Goal: Task Accomplishment & Management: Use online tool/utility

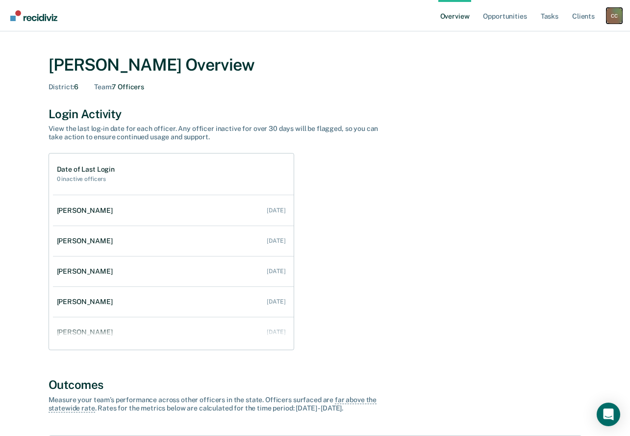
click at [614, 16] on div "C C" at bounding box center [615, 16] width 16 height 16
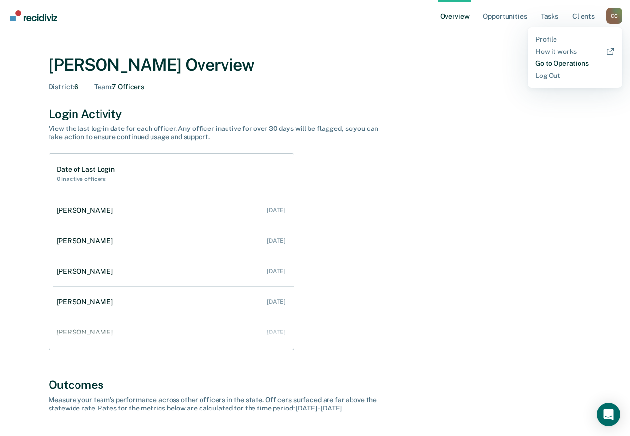
click at [551, 61] on link "Go to Operations" at bounding box center [574, 63] width 79 height 8
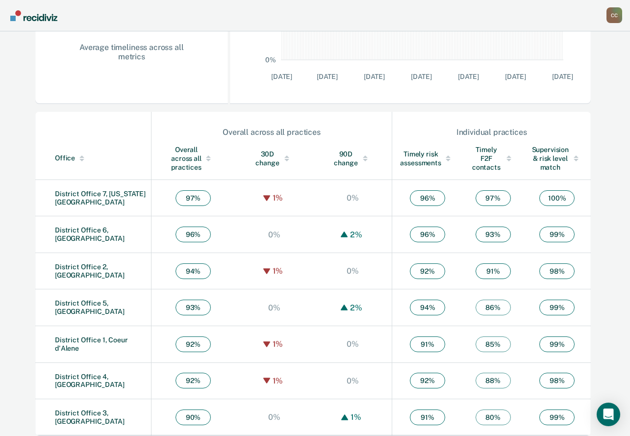
scroll to position [258, 0]
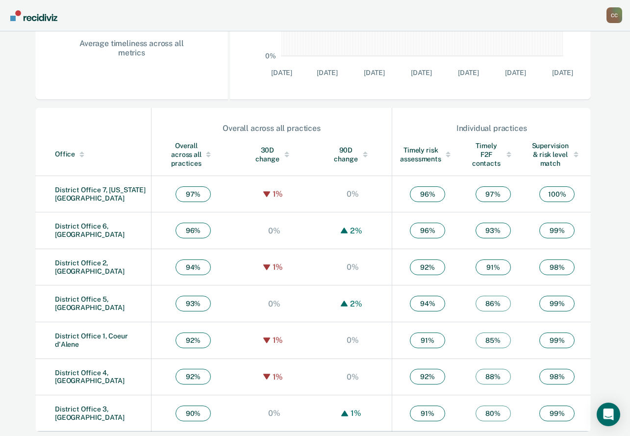
click at [100, 223] on td "District Office 6, Pocatello" at bounding box center [93, 230] width 116 height 37
click at [94, 228] on link "District Office 6, Pocatello" at bounding box center [90, 230] width 70 height 16
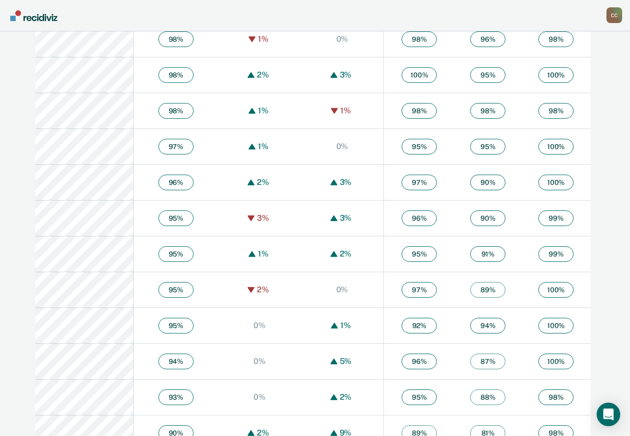
scroll to position [650, 0]
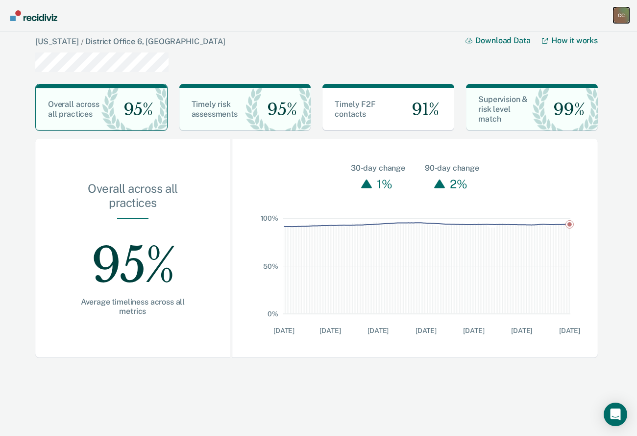
click at [621, 17] on div "C C" at bounding box center [622, 15] width 16 height 16
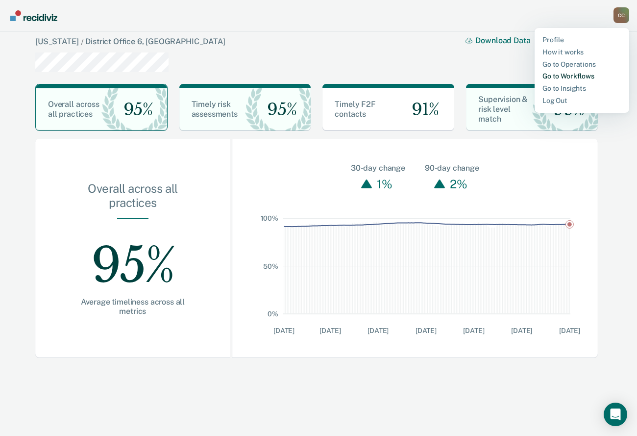
click at [564, 77] on link "Go to Workflows" at bounding box center [582, 76] width 79 height 8
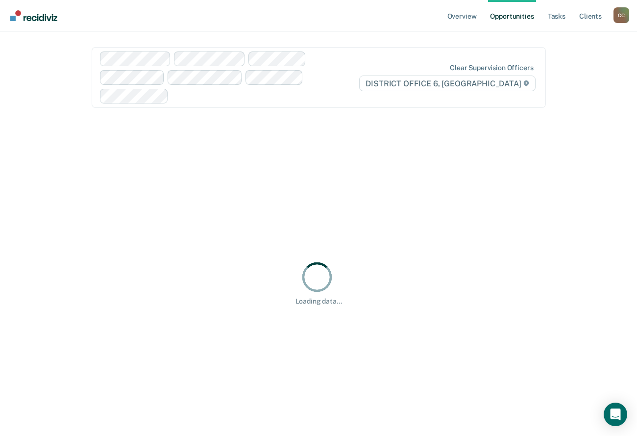
click at [524, 53] on div "Clear supervision officers DISTRICT OFFICE 6, POCATELLO" at bounding box center [319, 77] width 455 height 61
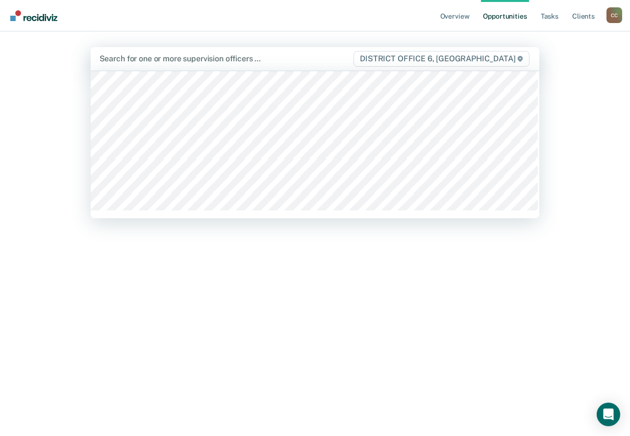
scroll to position [220, 0]
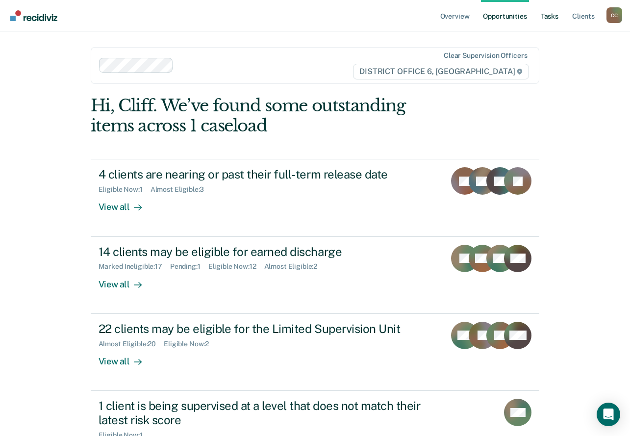
click at [549, 20] on link "Tasks" at bounding box center [550, 15] width 22 height 31
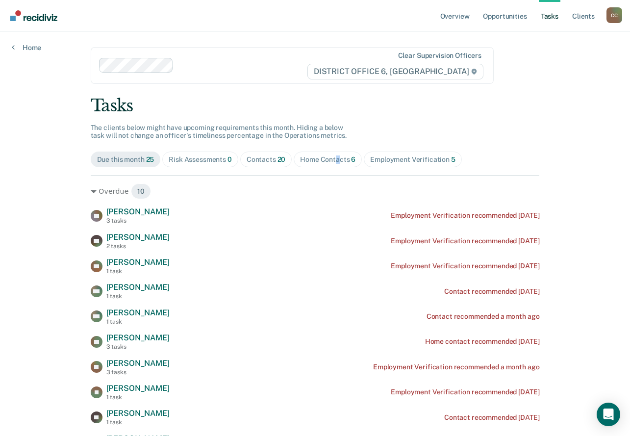
click at [334, 158] on div "Home Contacts 6" at bounding box center [327, 159] width 55 height 8
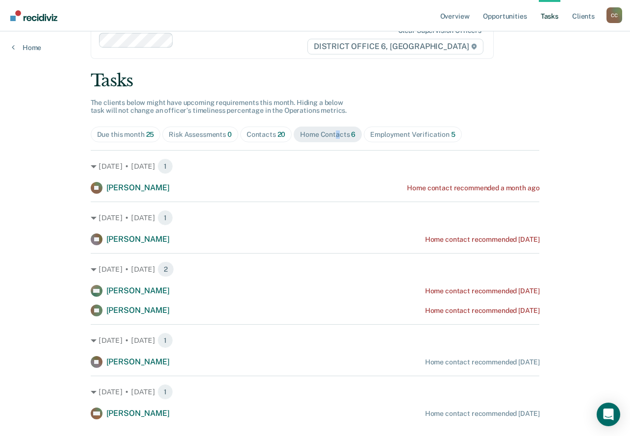
scroll to position [48, 0]
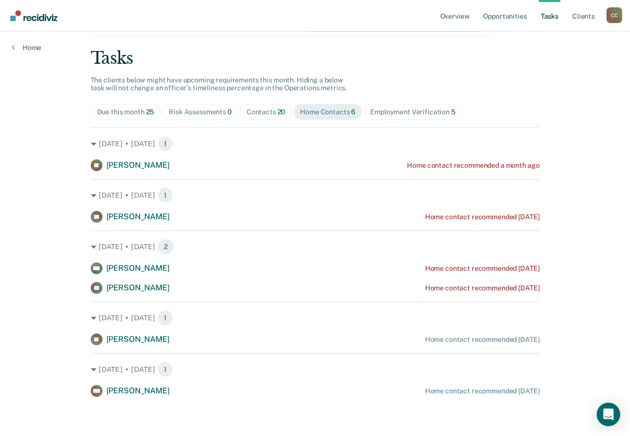
click at [266, 112] on div "Contacts 20" at bounding box center [266, 112] width 39 height 8
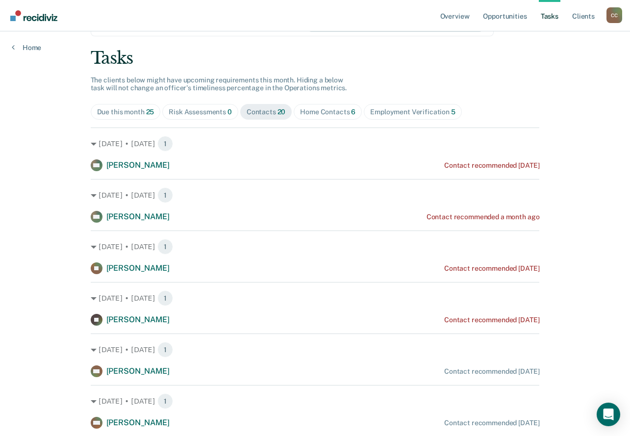
click at [412, 108] on div "Employment Verification 5" at bounding box center [412, 112] width 85 height 8
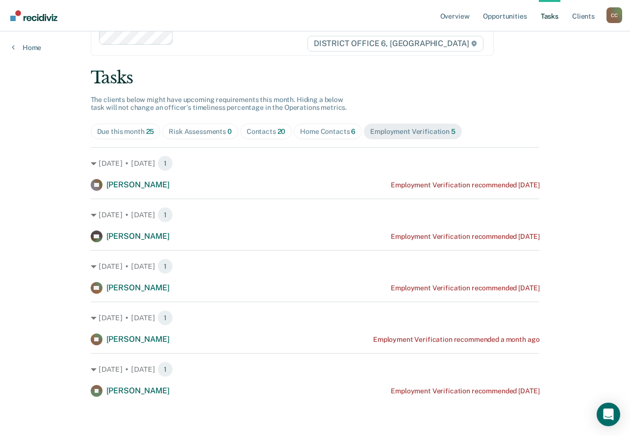
click at [323, 134] on div "Home Contacts 6" at bounding box center [327, 131] width 55 height 8
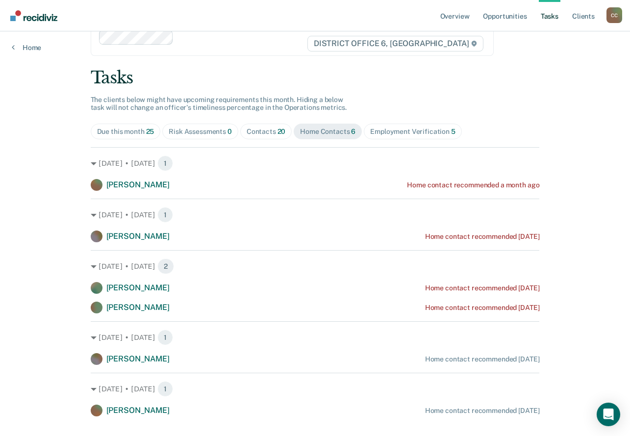
scroll to position [48, 0]
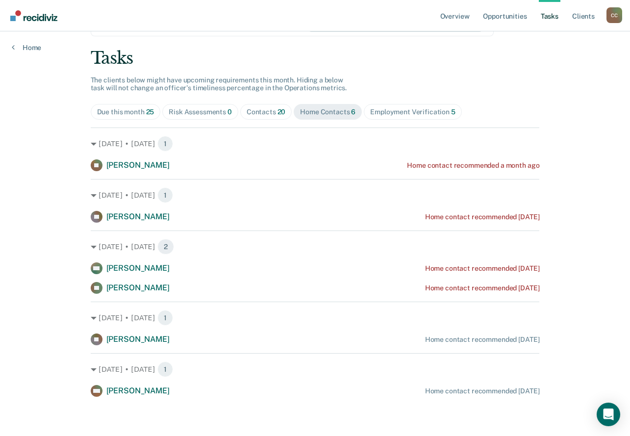
click at [116, 113] on div "Due this month 25" at bounding box center [125, 112] width 57 height 8
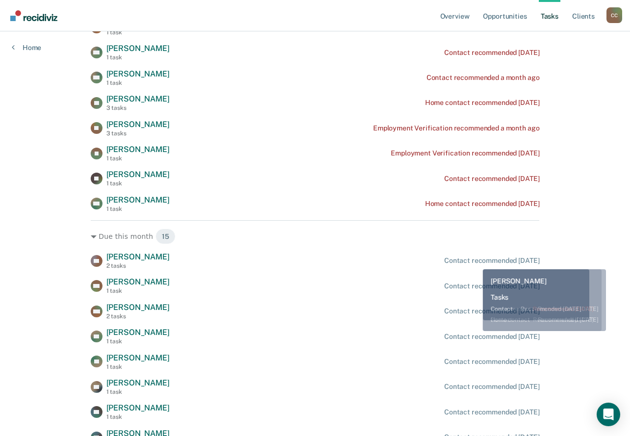
scroll to position [0, 0]
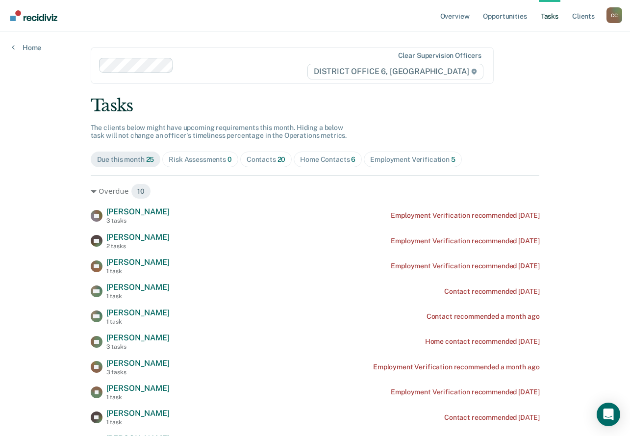
click at [217, 157] on div "Risk Assessments 0" at bounding box center [200, 159] width 63 height 8
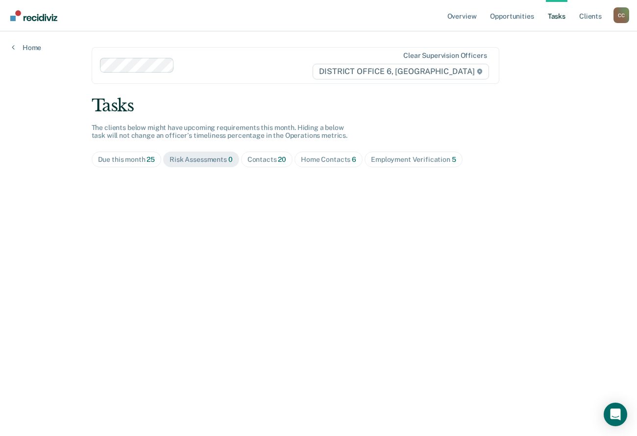
click at [272, 163] on div "Contacts 20" at bounding box center [267, 159] width 39 height 8
